Goal: Check status: Check status

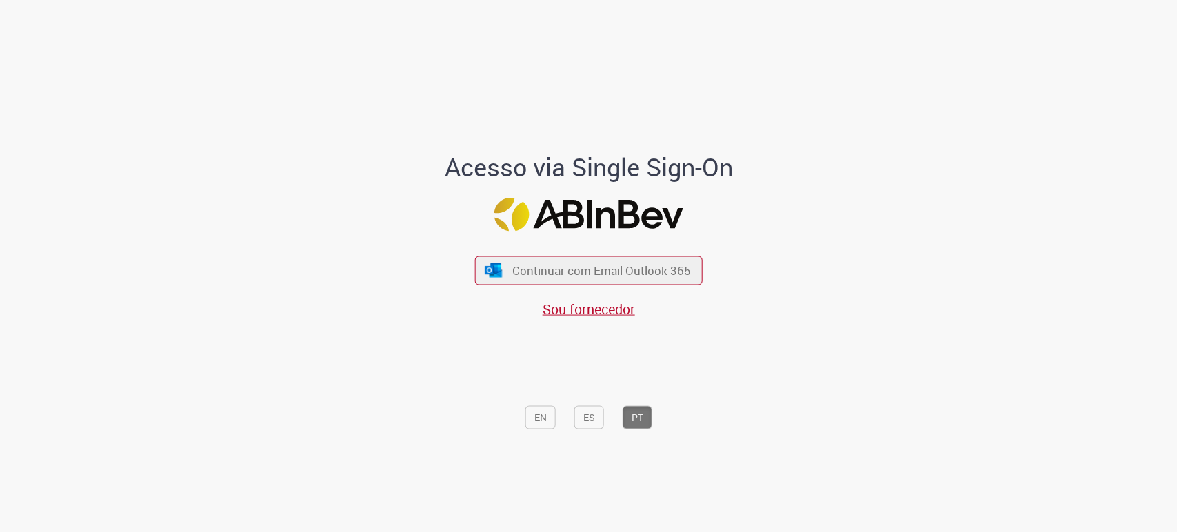
click at [583, 318] on div "Sou fornecedor" at bounding box center [589, 308] width 228 height 19
drag, startPoint x: 583, startPoint y: 316, endPoint x: 543, endPoint y: 323, distance: 40.7
click at [582, 315] on span "Sou fornecedor" at bounding box center [589, 308] width 92 height 19
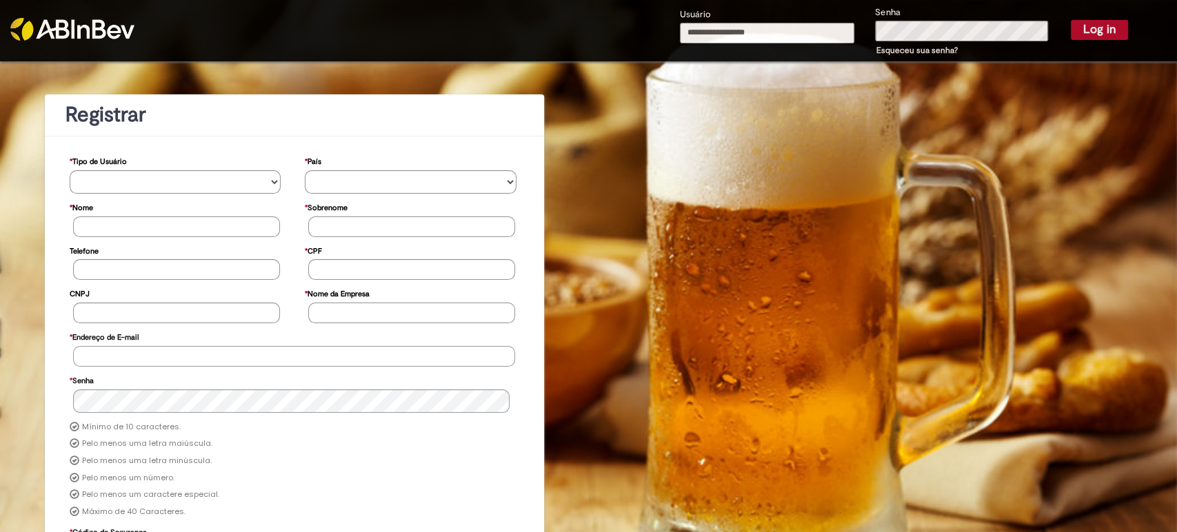
type input "**********"
click at [1104, 28] on button "Log in" at bounding box center [1099, 29] width 57 height 19
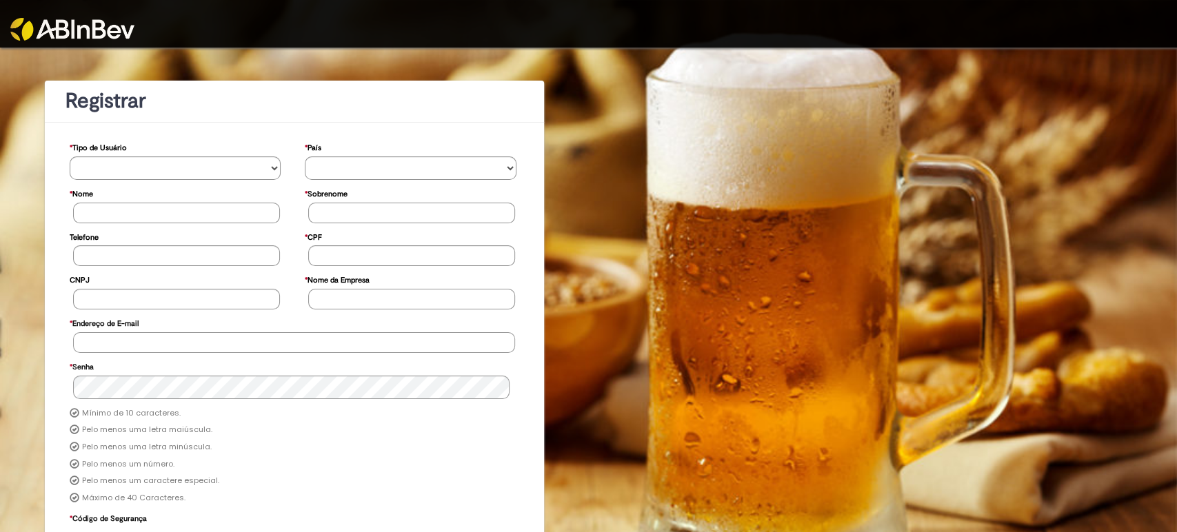
type input "**********"
click at [38, 30] on img at bounding box center [72, 29] width 124 height 23
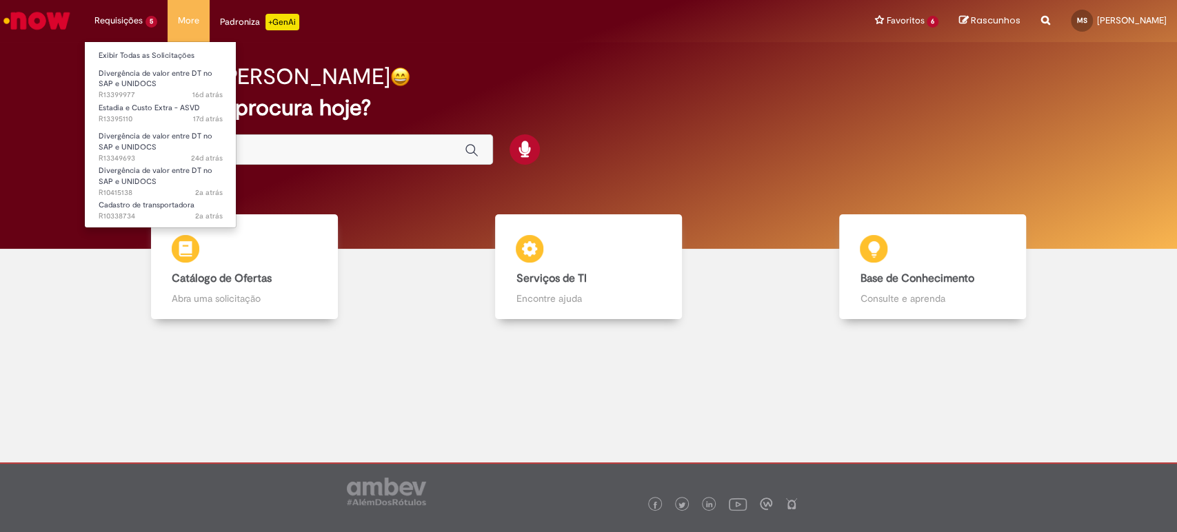
click at [119, 26] on li "Requisições 5 Exibir Todas as Solicitações Divergência de valor entre DT no SAP…" at bounding box center [125, 20] width 83 height 41
click at [134, 49] on link "Exibir Todas as Solicitações" at bounding box center [161, 55] width 152 height 15
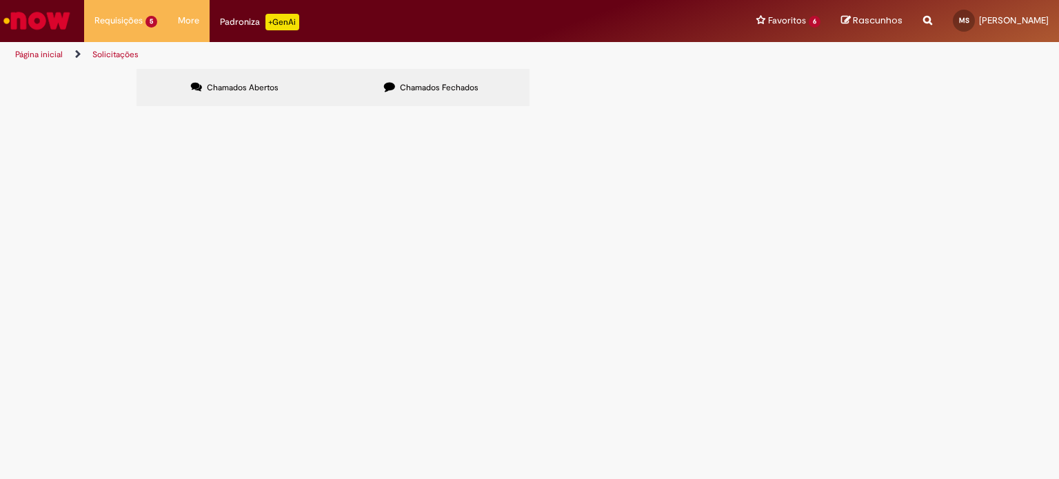
click at [0, 0] on span "Estadia e Custo Extra - ASVD" at bounding box center [0, 0] width 0 height 0
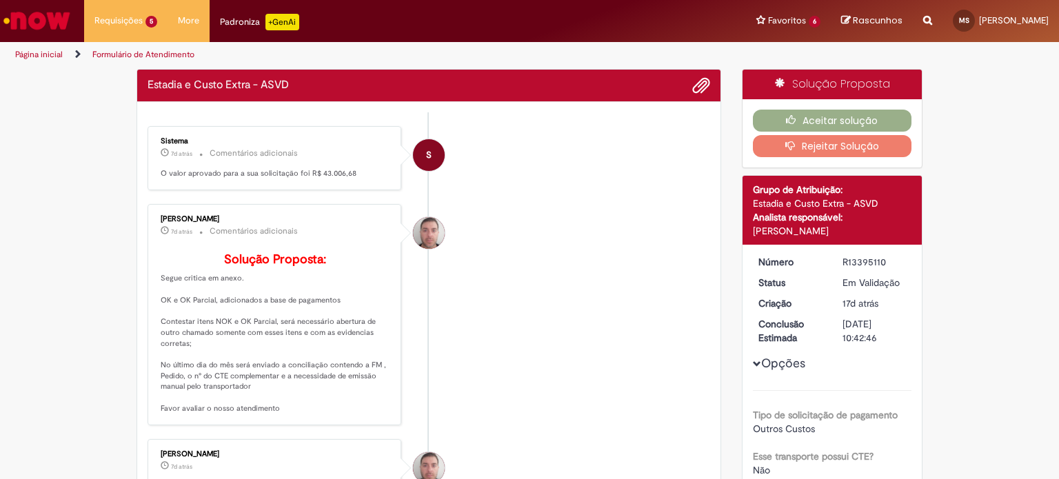
drag, startPoint x: 281, startPoint y: 265, endPoint x: 353, endPoint y: 275, distance: 72.5
click at [489, 273] on li "Luiz Carlos Barsotti Filho 7d atrás 7 dias atrás Comentários adicionais Solução…" at bounding box center [429, 314] width 563 height 221
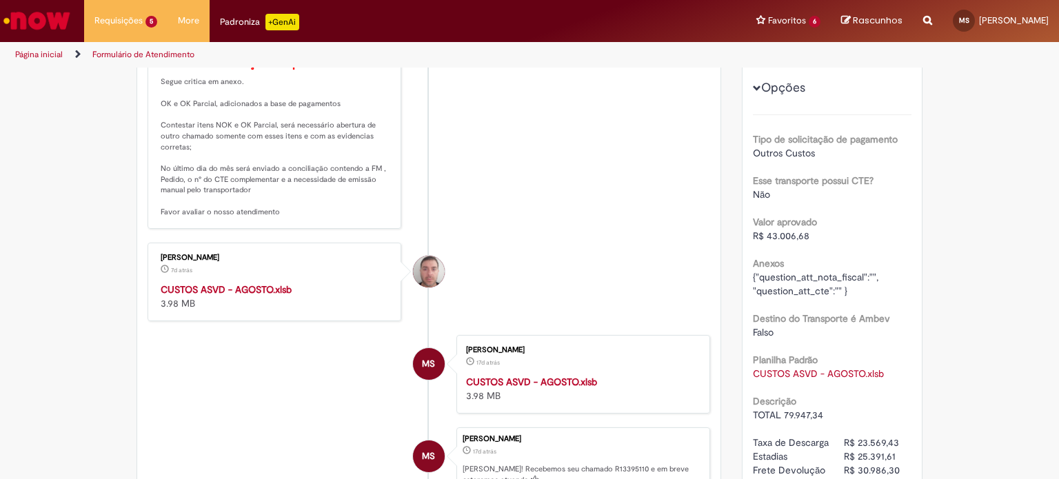
scroll to position [345, 0]
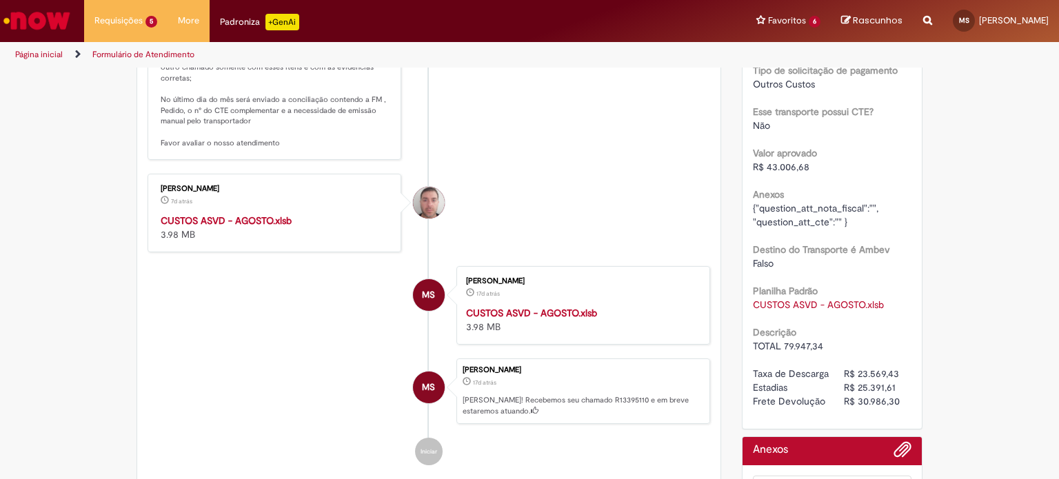
click at [228, 227] on strong "CUSTOS ASVD - AGOSTO.xlsb" at bounding box center [226, 220] width 131 height 12
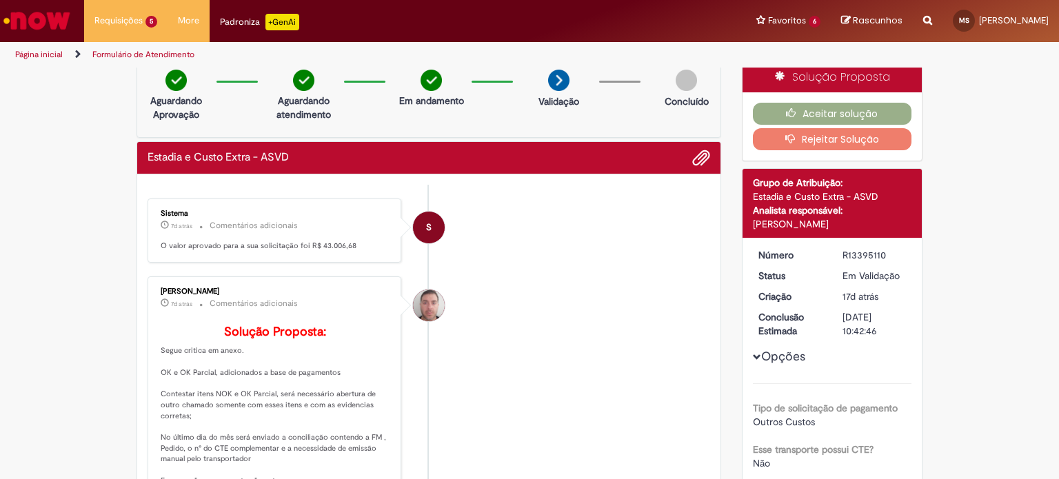
scroll to position [0, 0]
